Goal: Task Accomplishment & Management: Complete application form

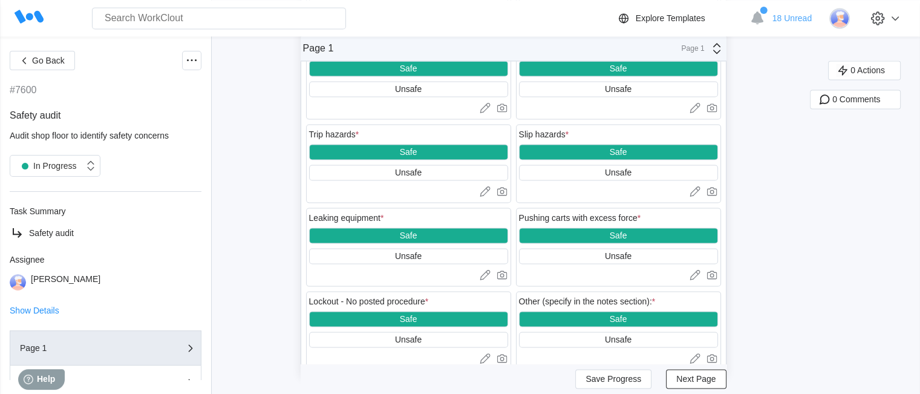
scroll to position [1862, 0]
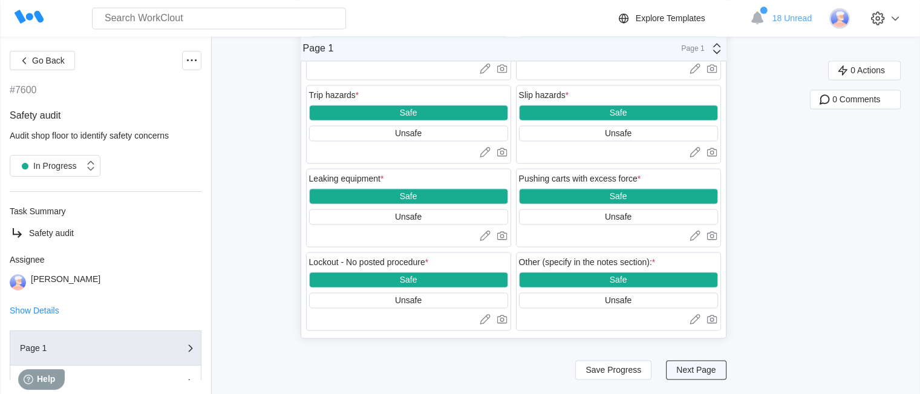
click at [688, 368] on span "Next Page" at bounding box center [695, 369] width 39 height 8
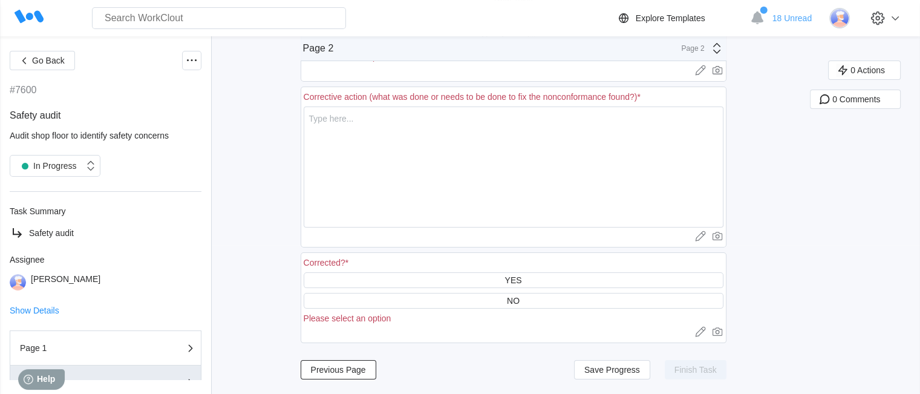
scroll to position [151, 0]
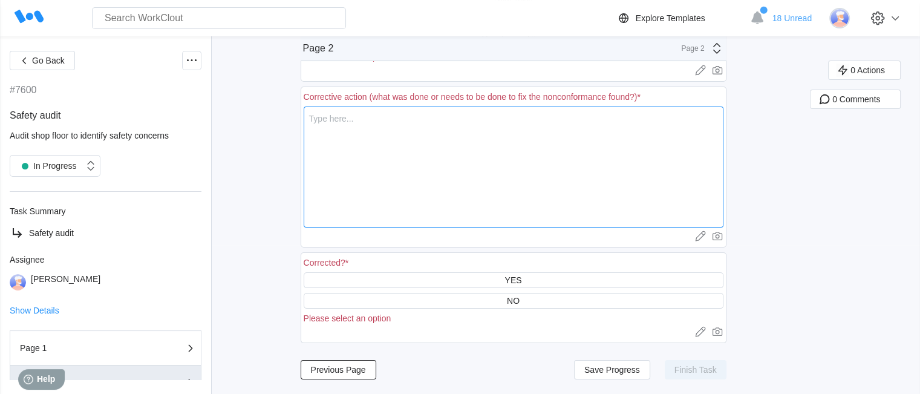
click at [513, 193] on textarea at bounding box center [514, 166] width 420 height 121
type textarea "f"
type textarea "x"
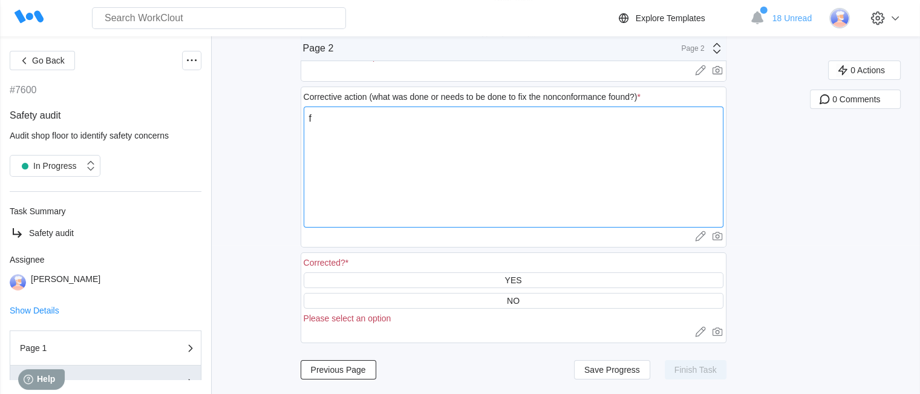
type textarea "fi"
type textarea "x"
type textarea "fix"
type textarea "x"
type textarea "fix"
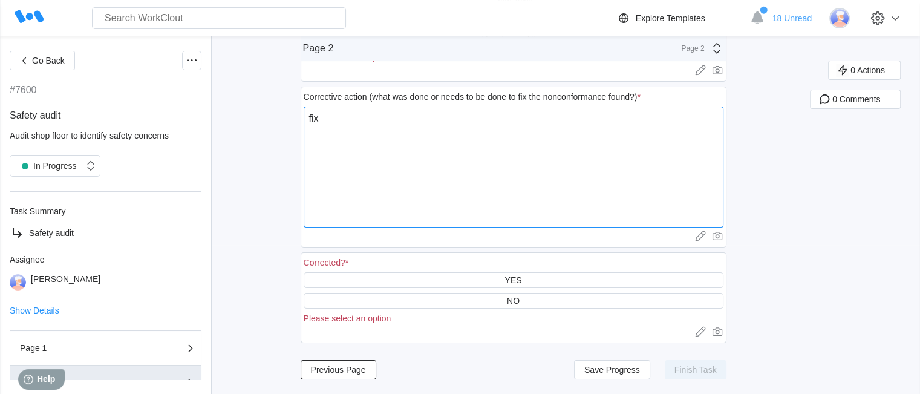
type textarea "x"
type textarea "fix l"
type textarea "x"
type textarea "fix lo"
type textarea "x"
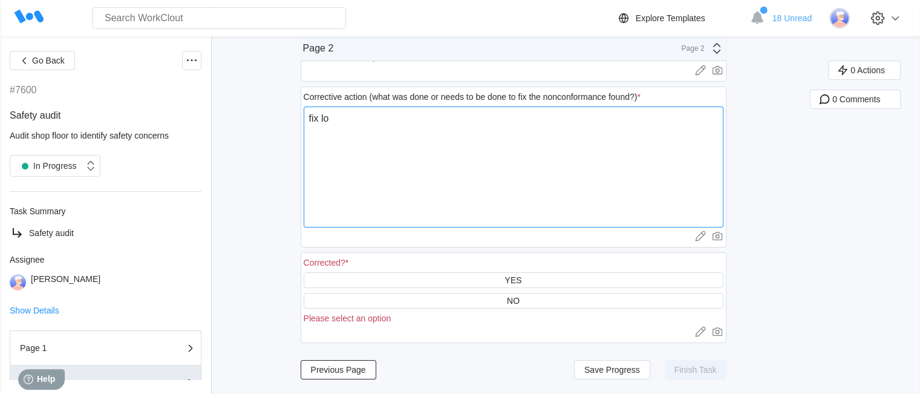
type textarea "fix loa"
type textarea "x"
type textarea "fix load"
type textarea "x"
type textarea "fix loads"
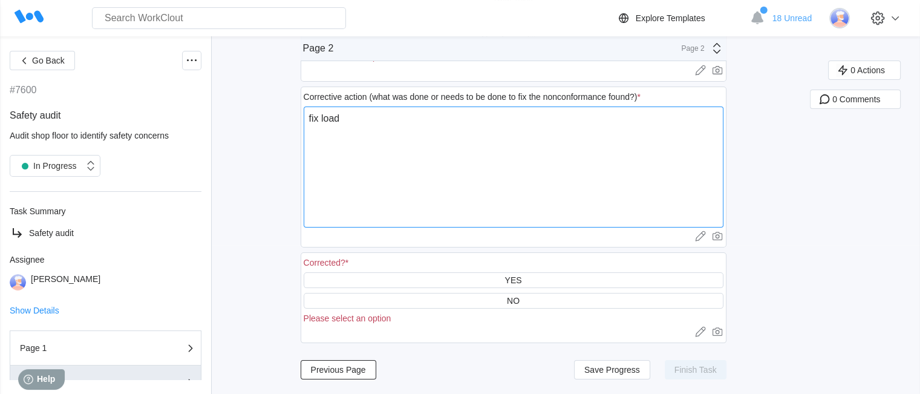
type textarea "x"
type textarea "fix loads"
type textarea "x"
type textarea "fix loads a"
type textarea "x"
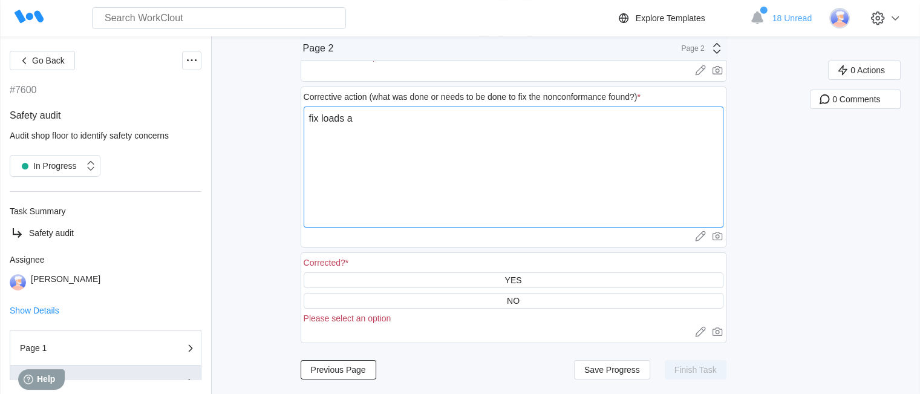
type textarea "fix loads ac"
type textarea "x"
type textarea "fix loads acc"
type textarea "x"
type textarea "fix loads acco"
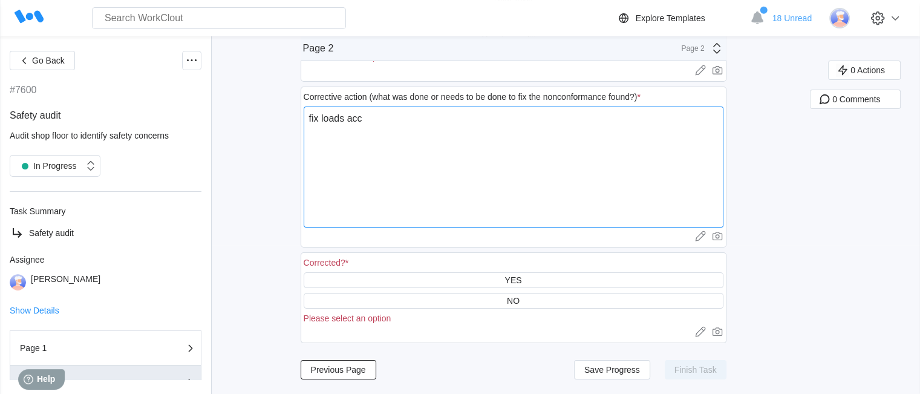
type textarea "x"
type textarea "fix loads accor"
type textarea "x"
type textarea "fix loads accord"
type textarea "x"
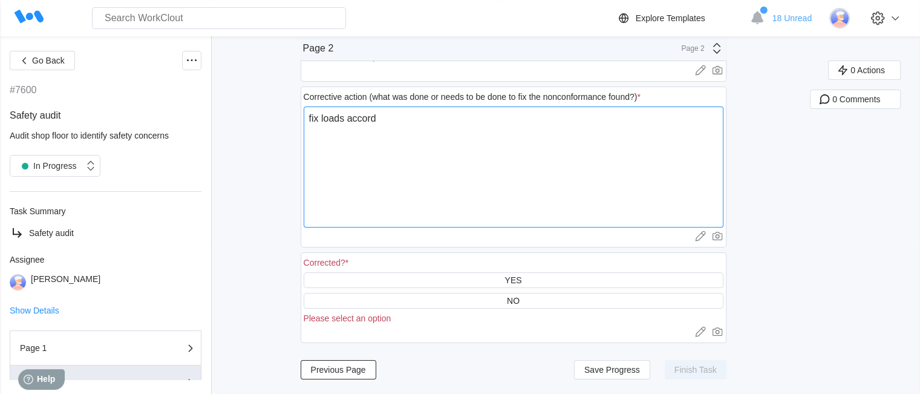
type textarea "fix loads accordi"
type textarea "x"
type textarea "fix loads accordin"
type textarea "x"
type textarea "fix loads according"
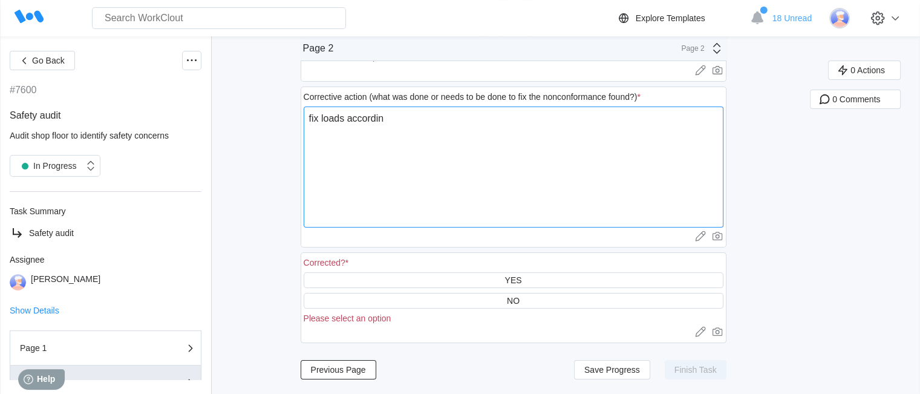
type textarea "x"
type textarea "fix loads accordingl"
type textarea "x"
type textarea "fix loads accordingly"
type textarea "x"
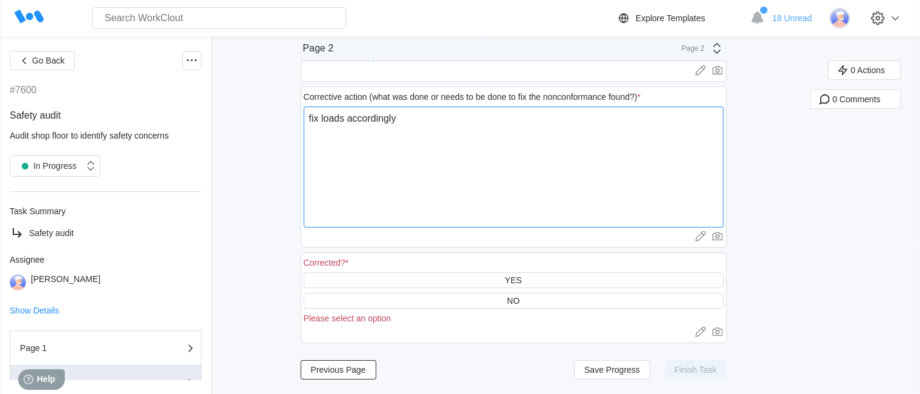
type textarea "fix loads accordingly."
type textarea "x"
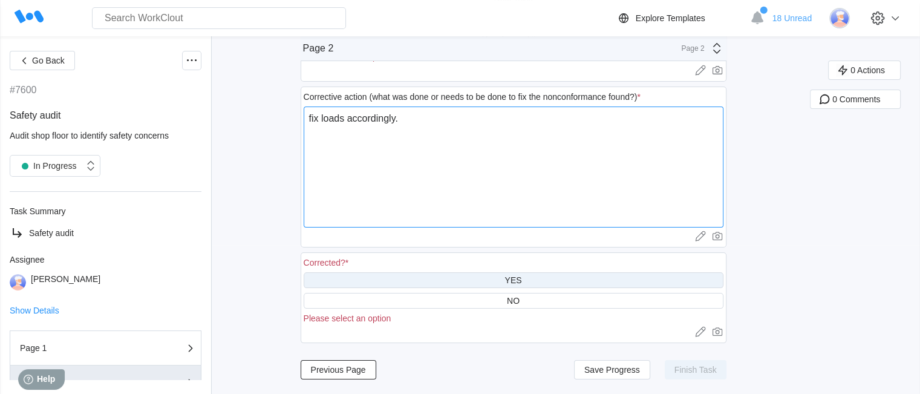
type textarea "fix loads accordingly."
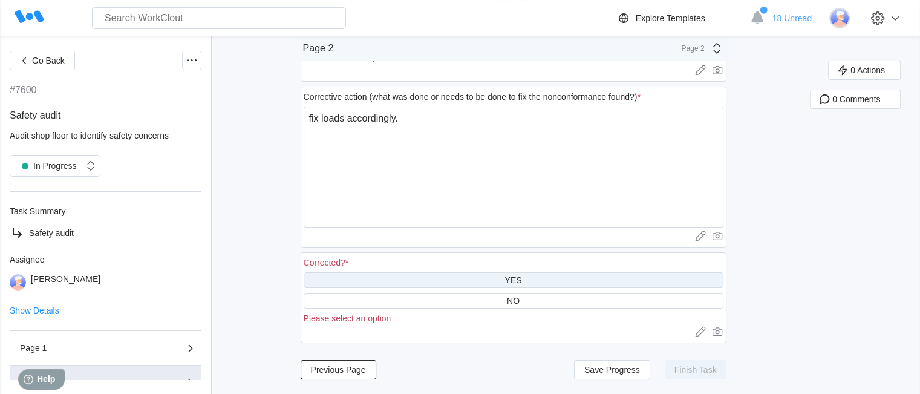
click at [556, 276] on div "YES" at bounding box center [514, 280] width 420 height 16
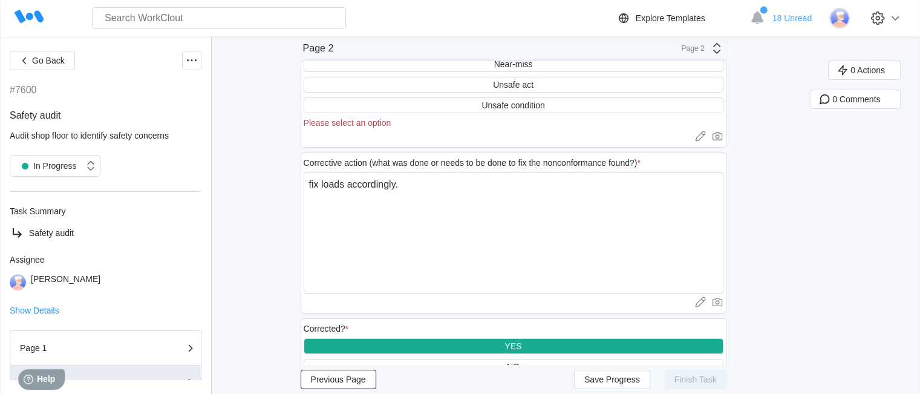
scroll to position [0, 0]
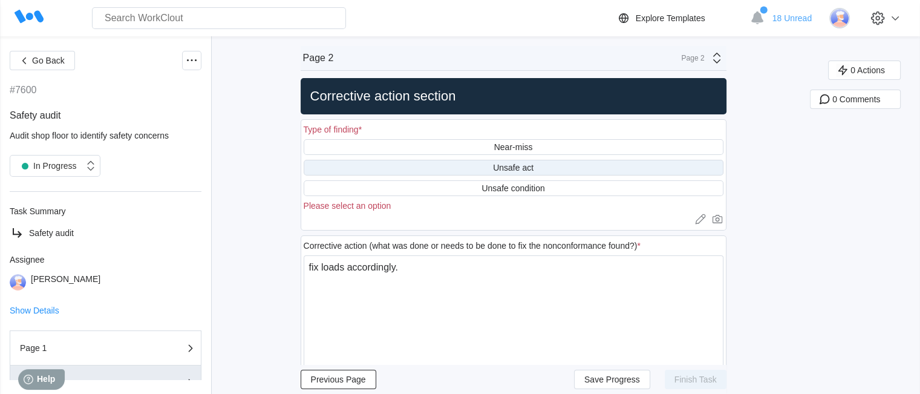
click at [533, 167] on div "Unsafe act" at bounding box center [513, 168] width 41 height 10
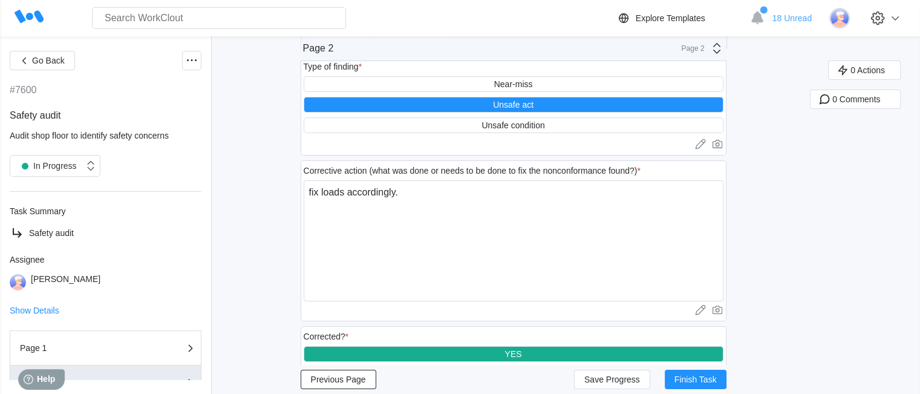
scroll to position [126, 0]
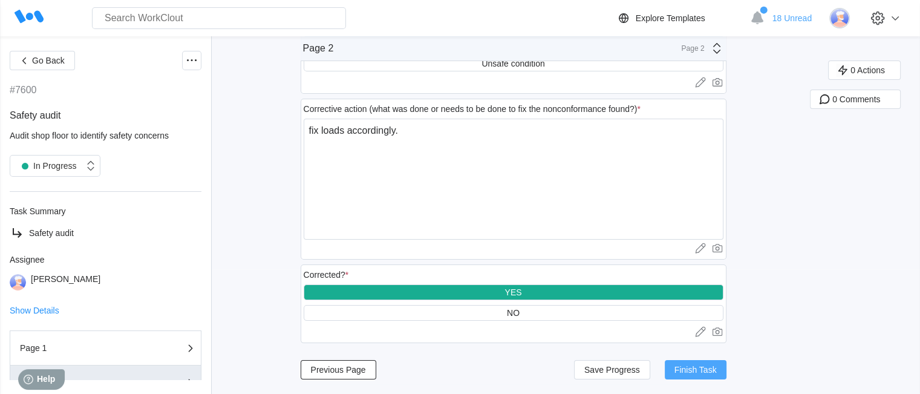
click at [692, 366] on span "Finish Task" at bounding box center [695, 369] width 42 height 8
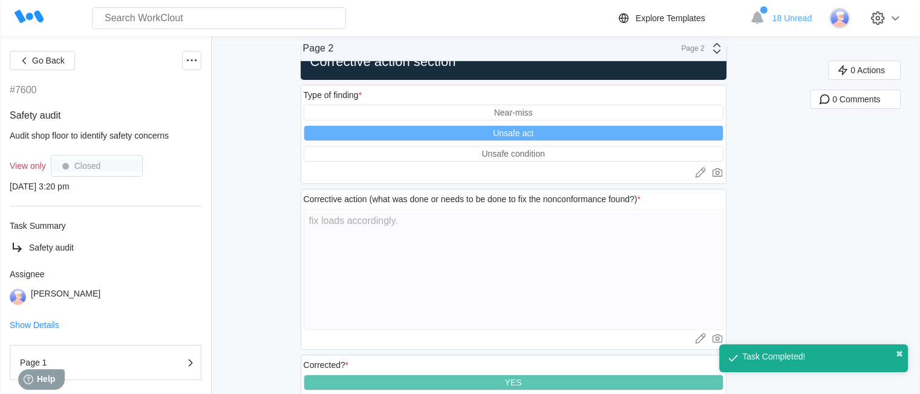
scroll to position [0, 0]
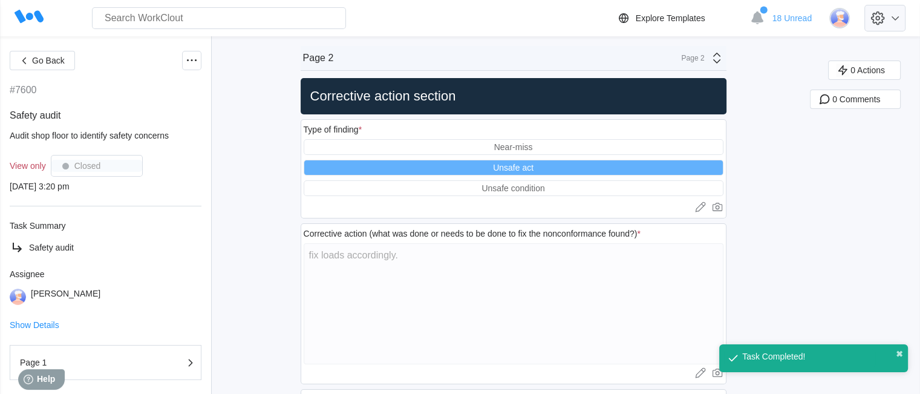
click at [885, 18] on icon at bounding box center [878, 18] width 14 height 14
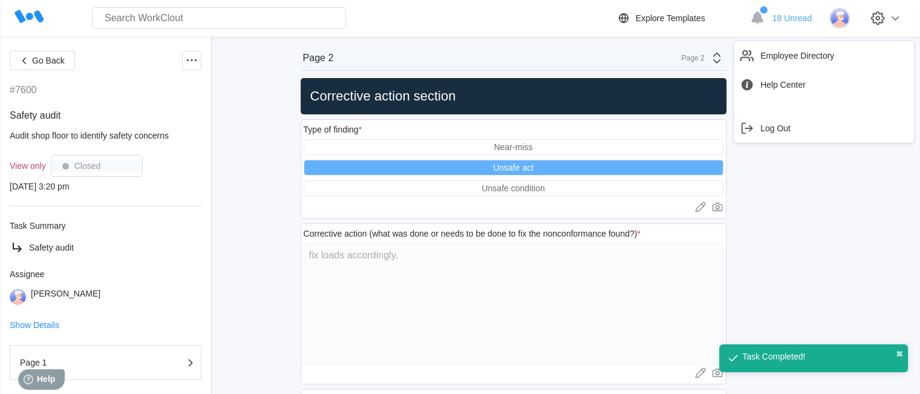
click at [774, 216] on div "Go Back #7600 Safety audit Audit shop floor to identify safety concerns View on…" at bounding box center [460, 262] width 920 height 453
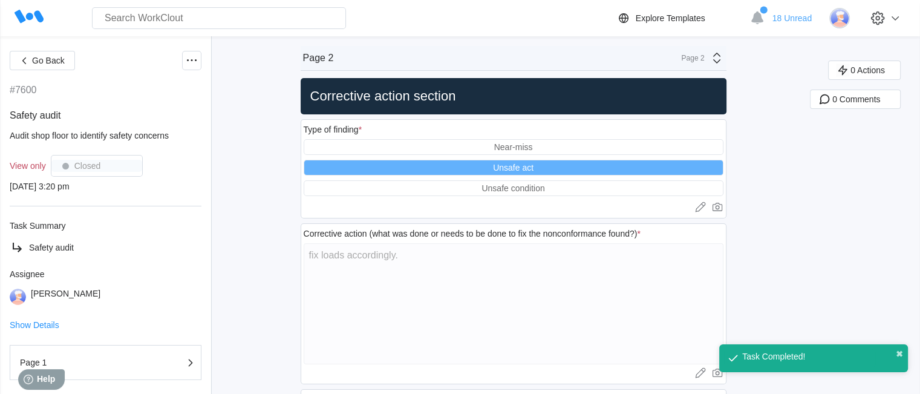
click at [850, 28] on link at bounding box center [846, 17] width 35 height 25
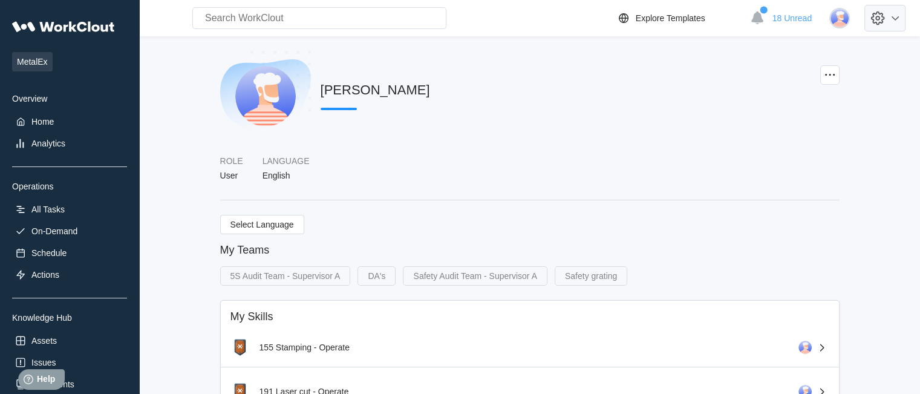
click at [888, 11] on icon at bounding box center [877, 18] width 21 height 21
click at [805, 125] on div "Log Out" at bounding box center [823, 128] width 171 height 19
